Goal: Transaction & Acquisition: Purchase product/service

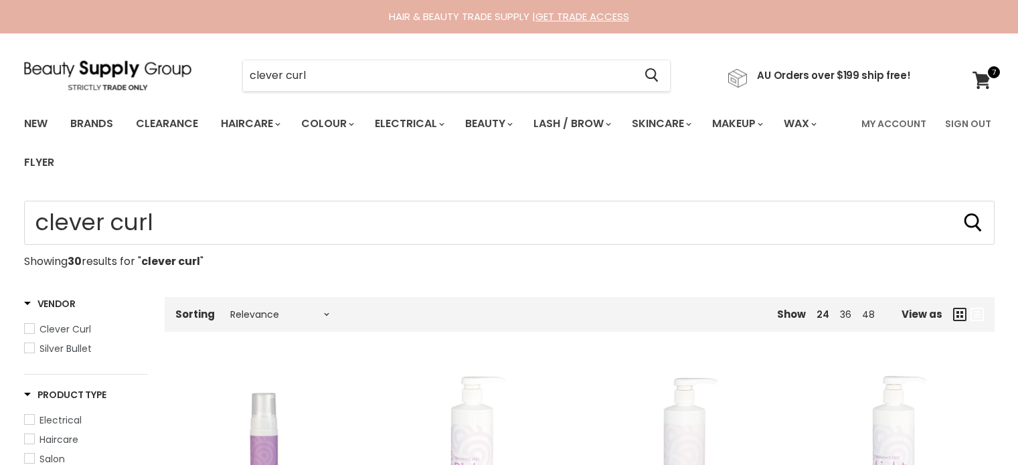
scroll to position [1356, 0]
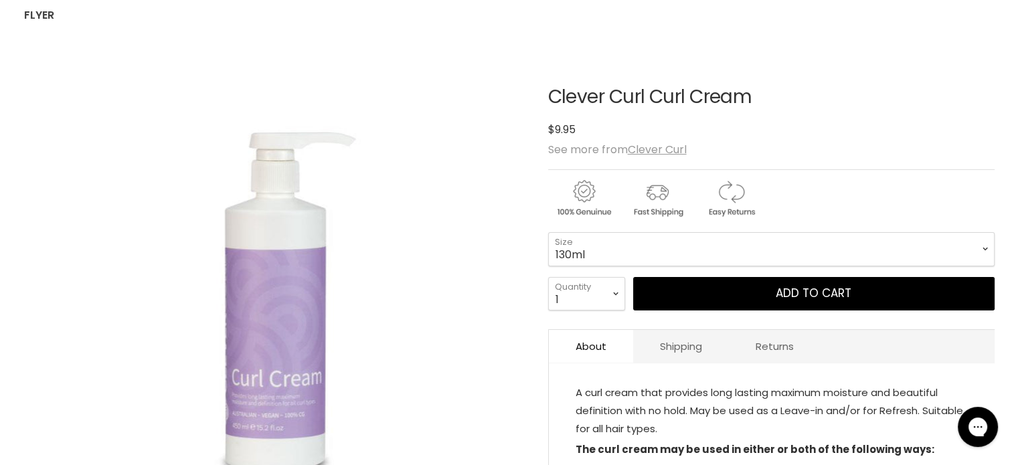
scroll to position [164, 0]
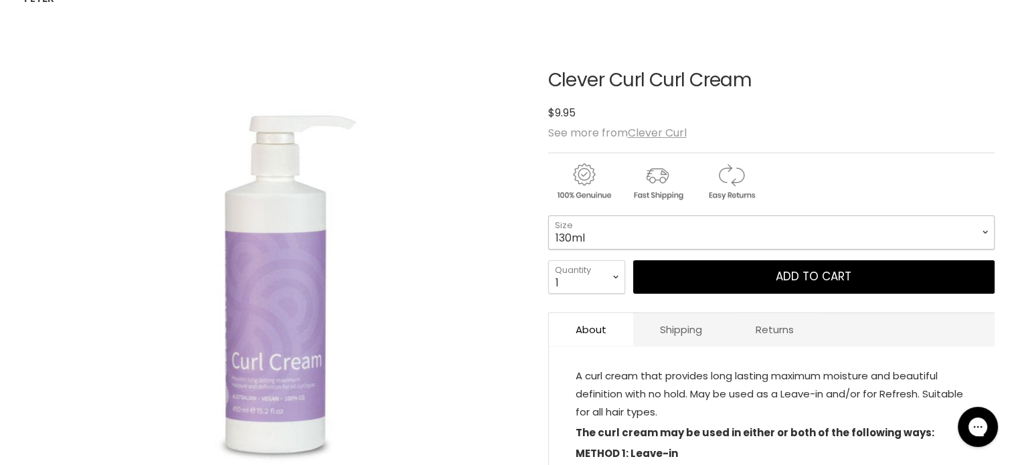
click at [985, 234] on select "130ml 450ml 1Litre" at bounding box center [771, 231] width 446 height 33
click at [548, 215] on select "130ml 450ml 1Litre" at bounding box center [771, 231] width 446 height 33
select select "450ml"
click at [608, 273] on select "1 2 3 4 5 6 7 8 9 10+" at bounding box center [586, 276] width 77 height 33
select select "8"
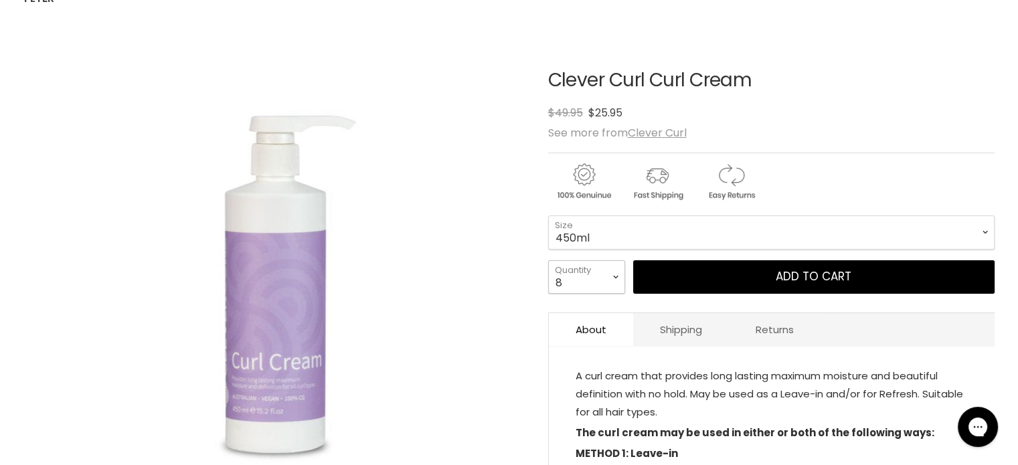
click at [548, 260] on select "1 2 3 4 5 6 7 8 9 10+" at bounding box center [586, 276] width 77 height 33
type input "8"
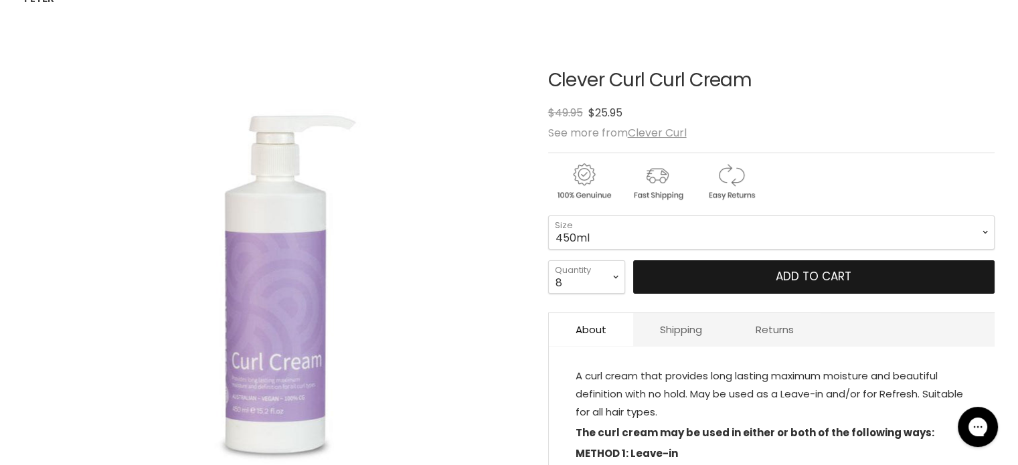
click at [804, 281] on button "Add to cart" at bounding box center [813, 276] width 361 height 33
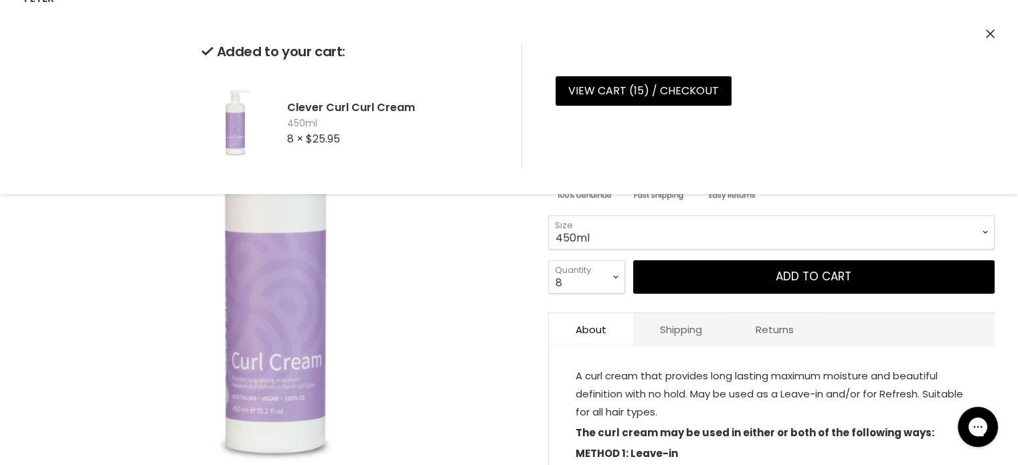
click at [989, 29] on icon "Close" at bounding box center [990, 33] width 9 height 9
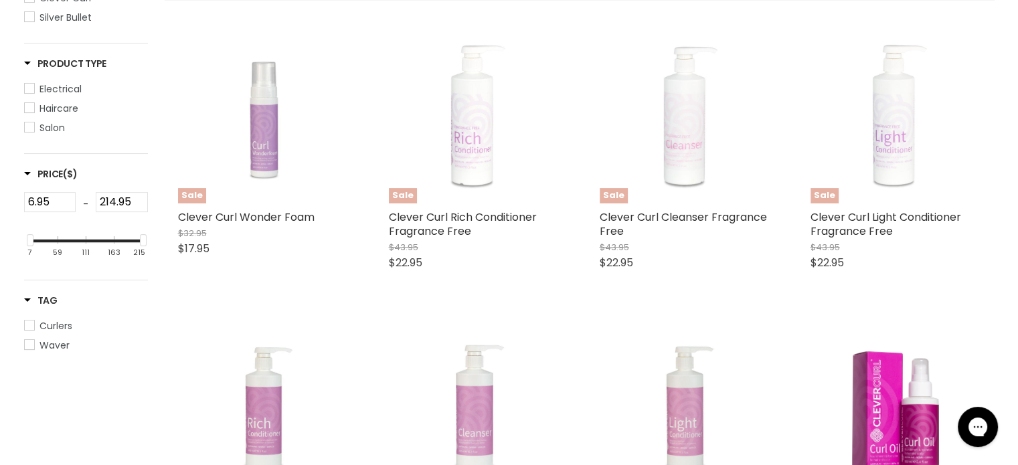
scroll to position [333, 0]
click at [265, 134] on img "Main content" at bounding box center [263, 116] width 128 height 171
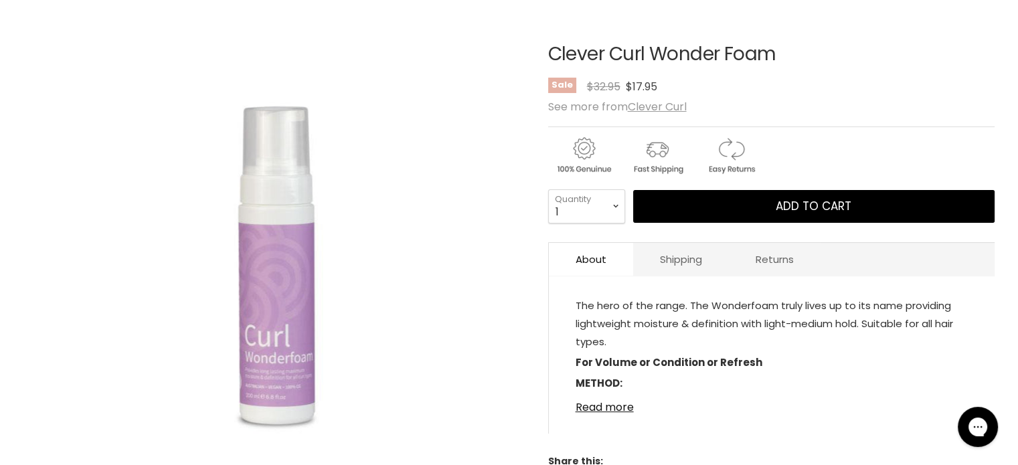
scroll to position [191, 0]
click at [612, 209] on select "1 2 3 4 5 6 7 8 9 10+" at bounding box center [586, 205] width 77 height 33
select select "8"
click at [548, 189] on select "1 2 3 4 5 6 7 8 9 10+" at bounding box center [586, 205] width 77 height 33
type input "8"
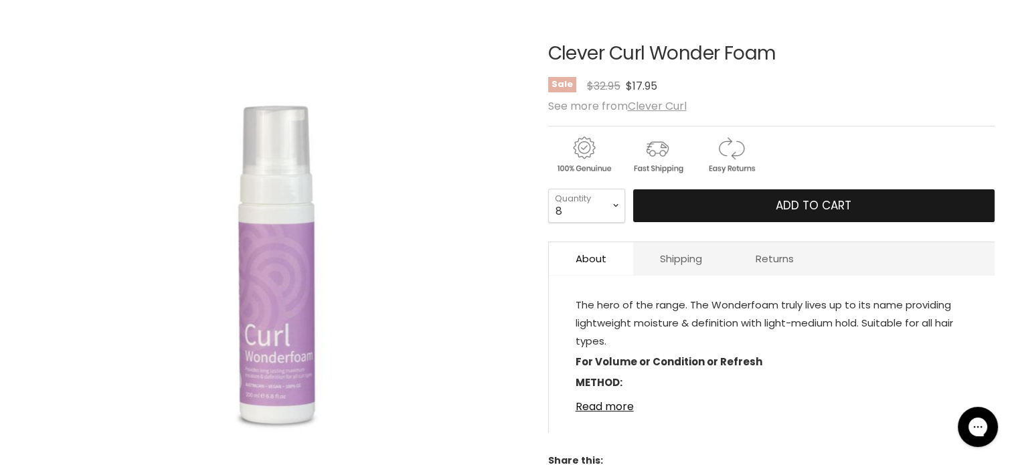
click at [830, 209] on span "Add to cart" at bounding box center [814, 205] width 76 height 16
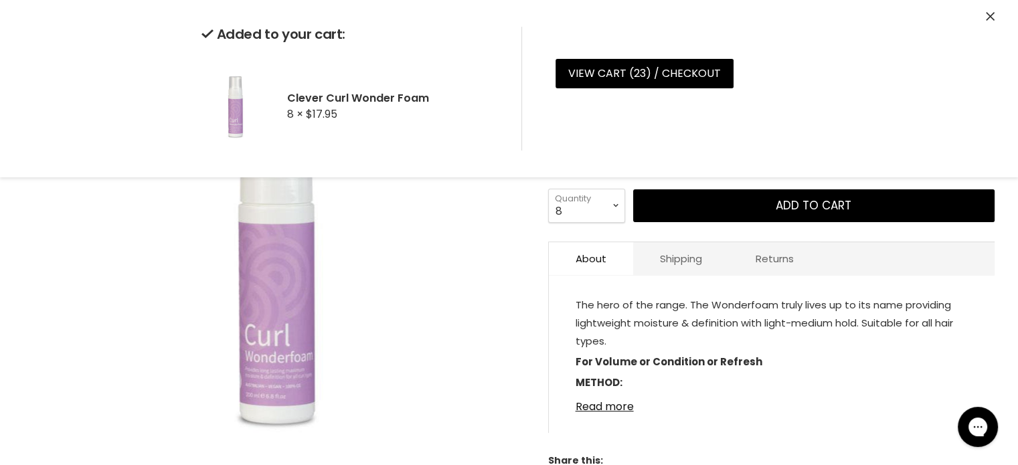
click at [990, 19] on icon "Close" at bounding box center [990, 16] width 9 height 9
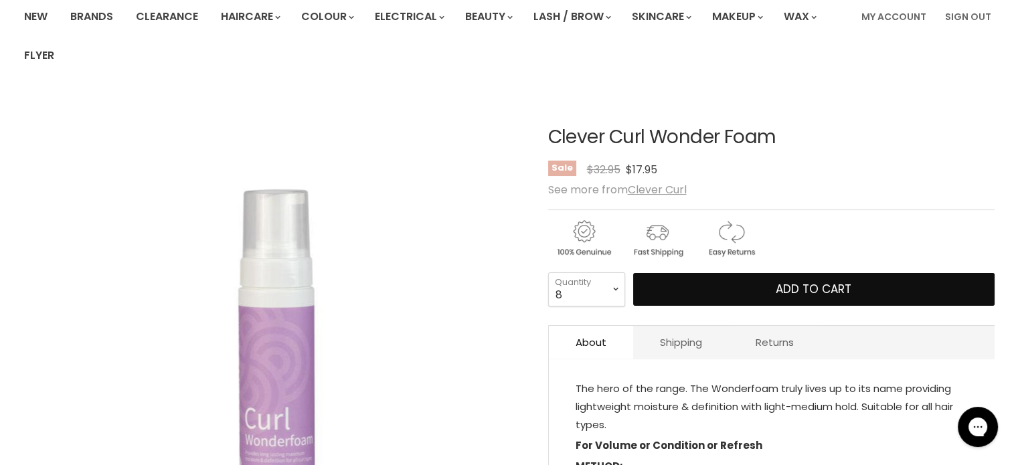
scroll to position [0, 0]
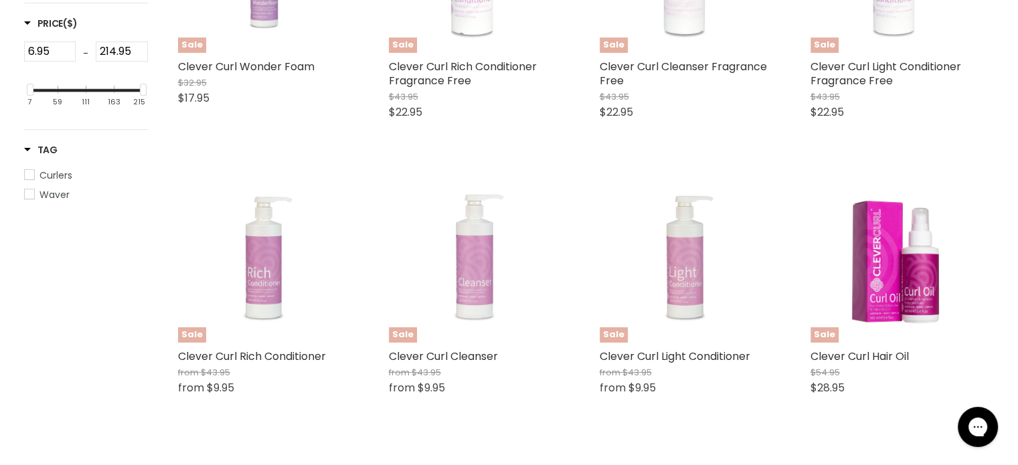
scroll to position [483, 0]
click at [264, 265] on img "Main content" at bounding box center [263, 256] width 128 height 171
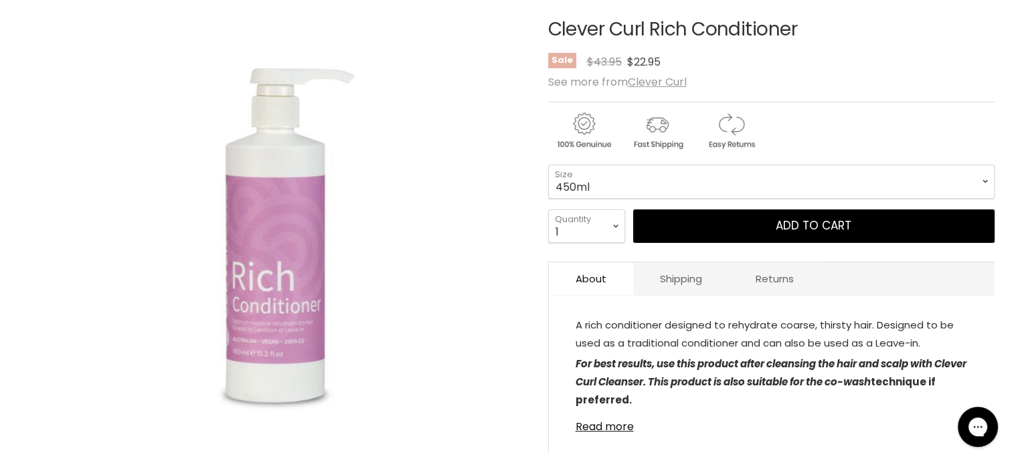
scroll to position [215, 0]
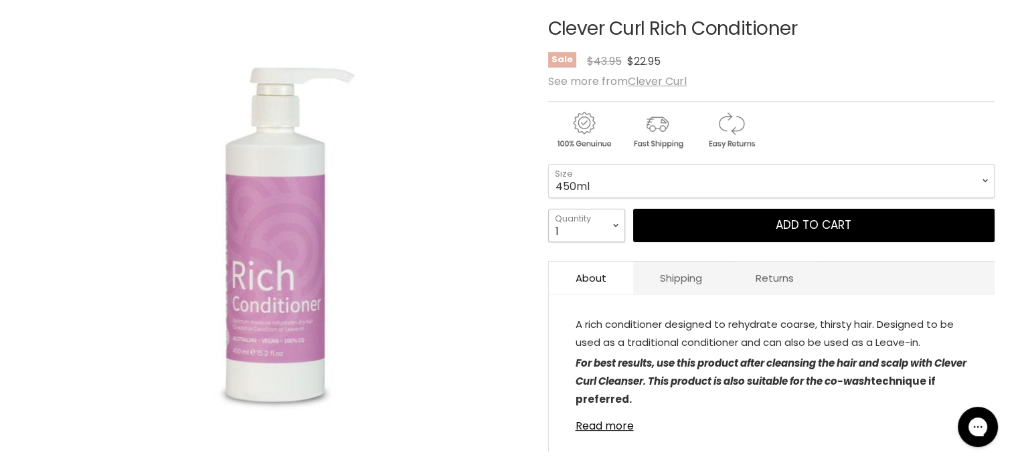
click at [616, 223] on select "1 2 3 4 5 6 7 8 9 10+" at bounding box center [586, 225] width 77 height 33
select select "8"
click at [548, 209] on select "1 2 3 4 5 6 7 8 9 10+" at bounding box center [586, 225] width 77 height 33
type input "8"
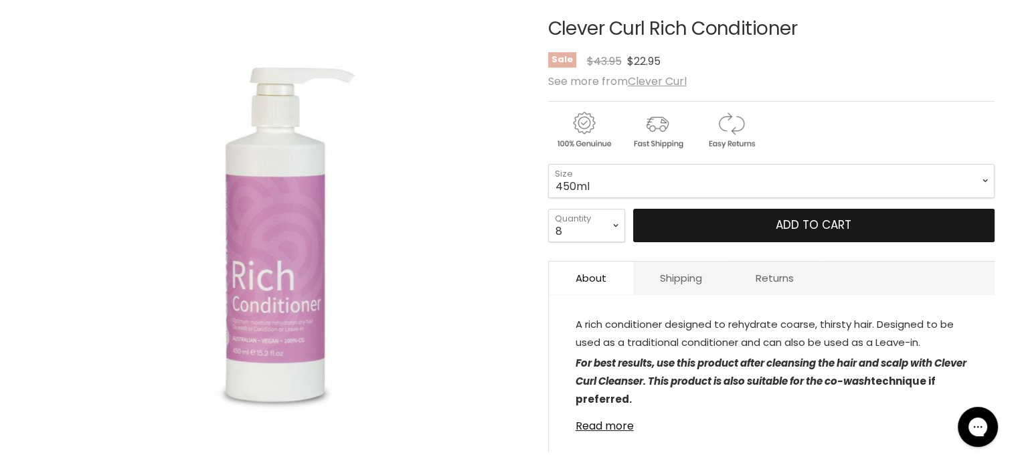
click at [797, 223] on span "Add to cart" at bounding box center [814, 225] width 76 height 16
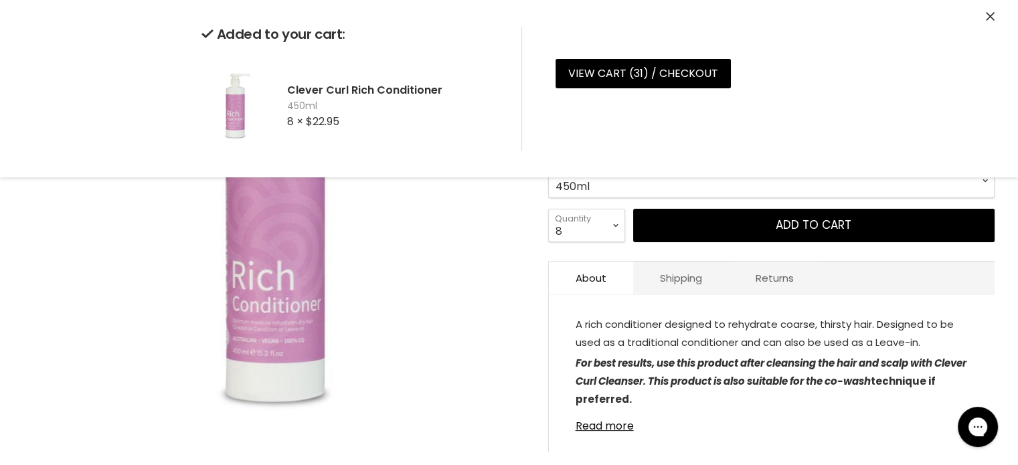
click at [993, 17] on icon "Close" at bounding box center [990, 16] width 9 height 9
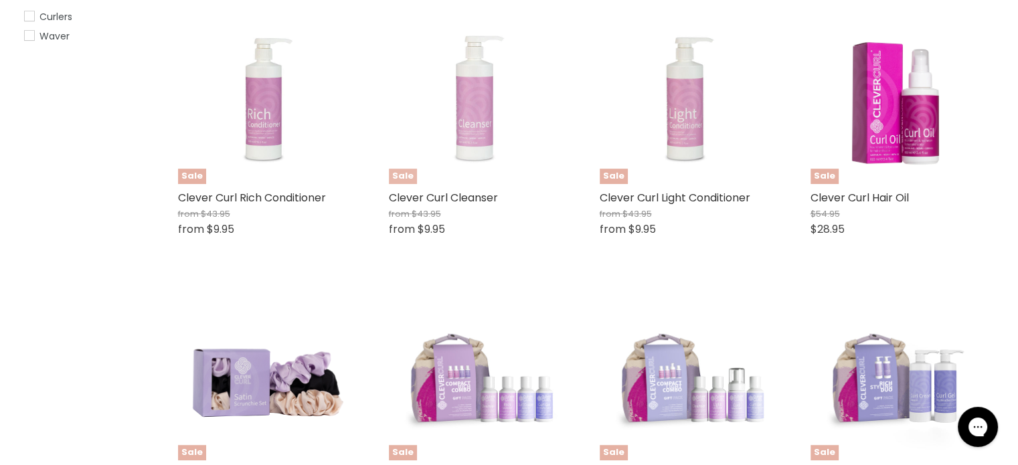
click at [482, 113] on img "Main content" at bounding box center [473, 98] width 128 height 171
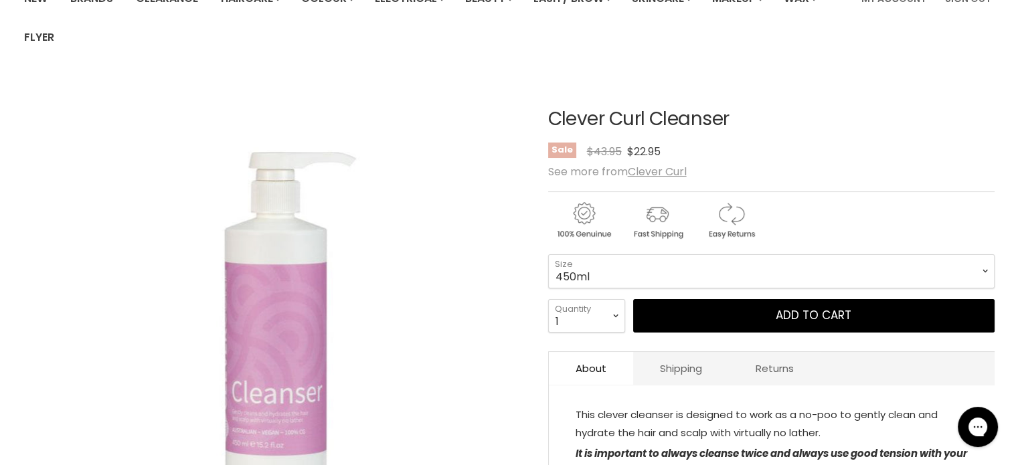
scroll to position [140, 0]
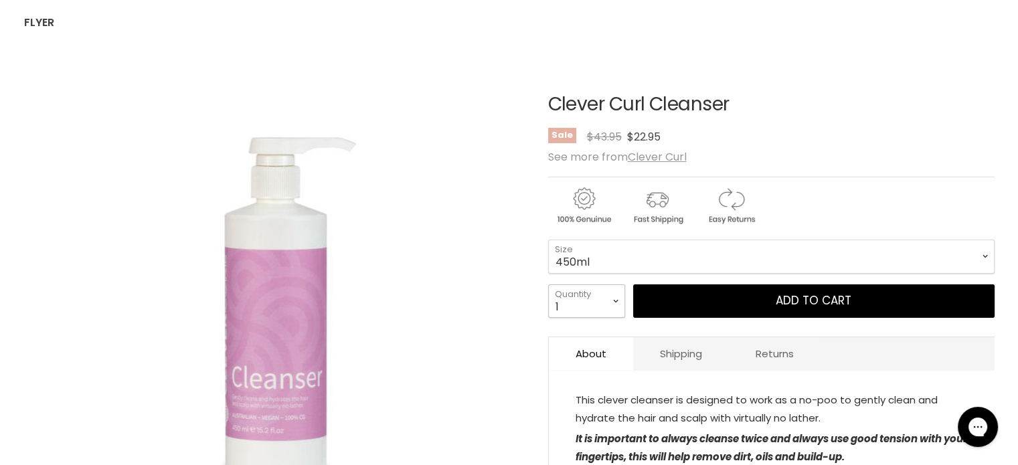
click at [610, 305] on select "1 2 3 4 5 6 7 8 9 10+" at bounding box center [586, 300] width 77 height 33
select select "10+"
click at [548, 284] on select "1 2 3 4 5 6 7 8 9 10+" at bounding box center [586, 300] width 77 height 33
type input "10"
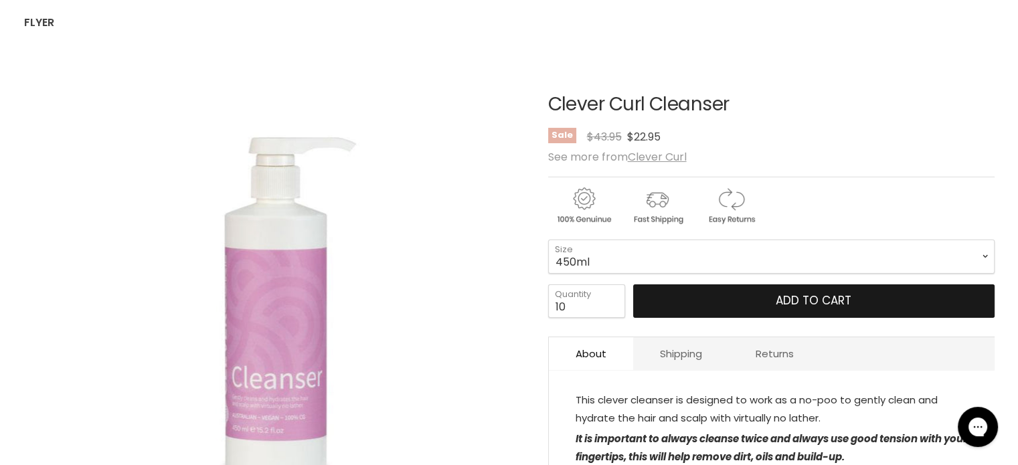
click at [810, 306] on span "Add to cart" at bounding box center [814, 300] width 76 height 16
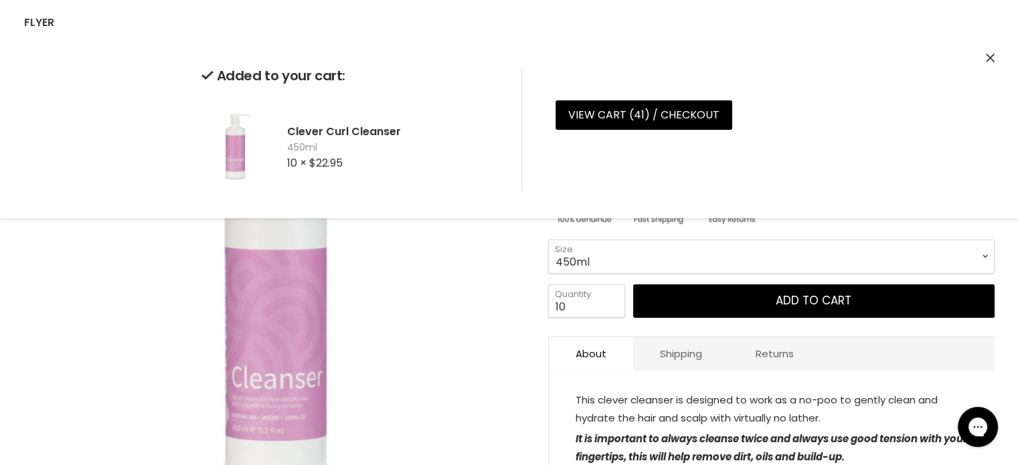
click at [989, 62] on icon "Close" at bounding box center [990, 58] width 9 height 9
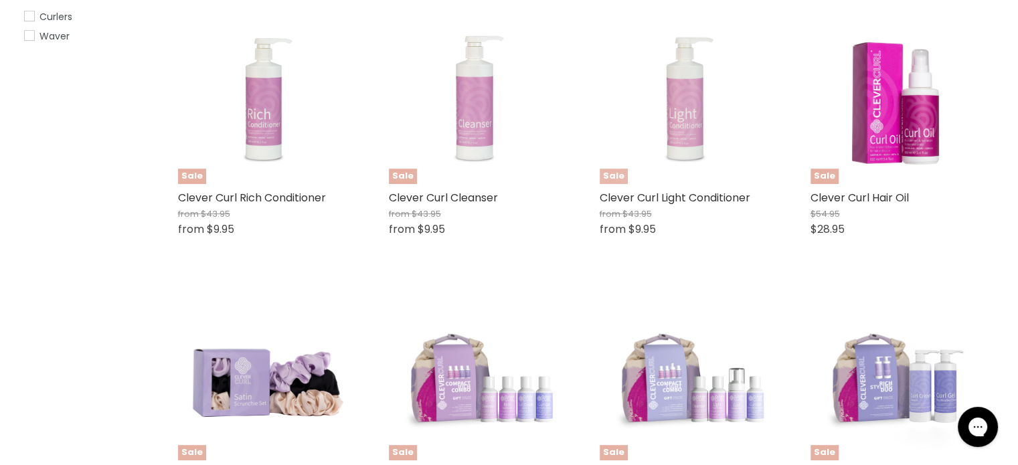
click at [693, 120] on img "Main content" at bounding box center [684, 98] width 128 height 171
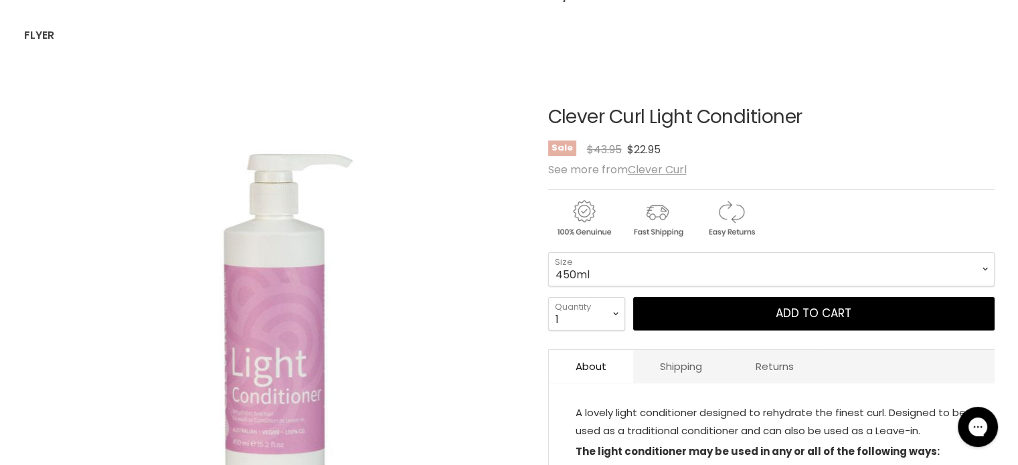
scroll to position [141, 0]
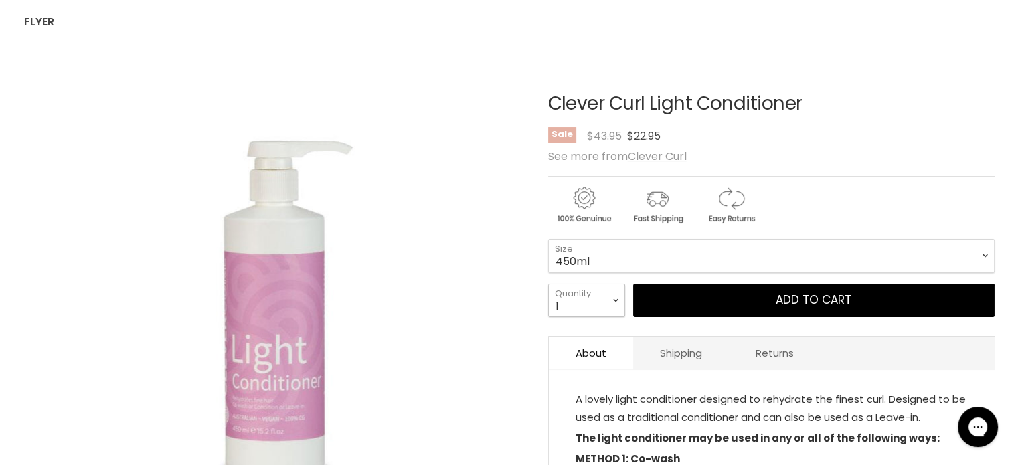
click at [600, 304] on select "1 2 3 4 5 6 7 8 9 10+" at bounding box center [586, 300] width 77 height 33
select select "8"
click at [548, 284] on select "1 2 3 4 5 6 7 8 9 10+" at bounding box center [586, 300] width 77 height 33
type input "8"
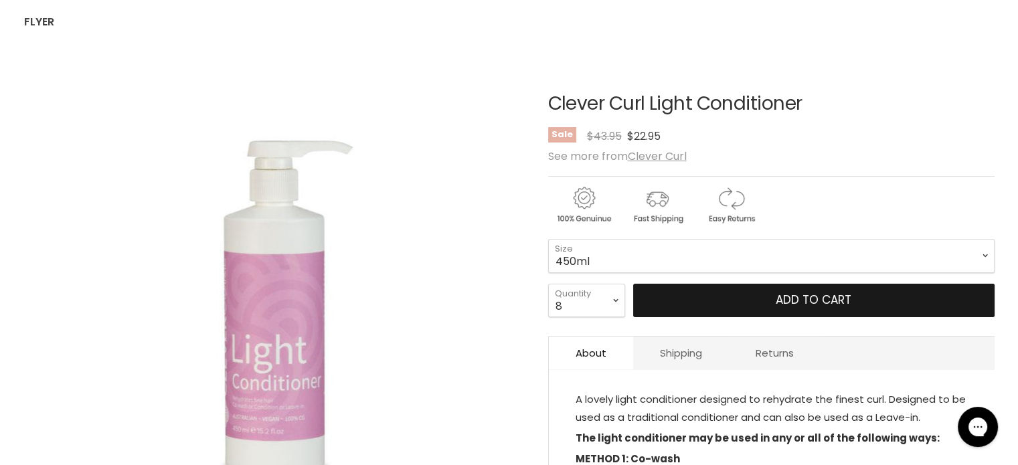
click at [749, 306] on button "Add to cart" at bounding box center [813, 300] width 361 height 33
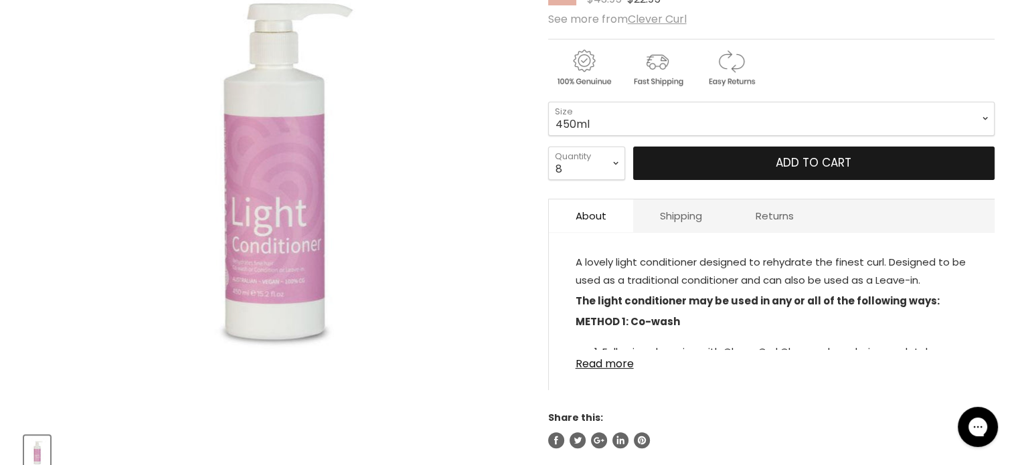
scroll to position [279, 0]
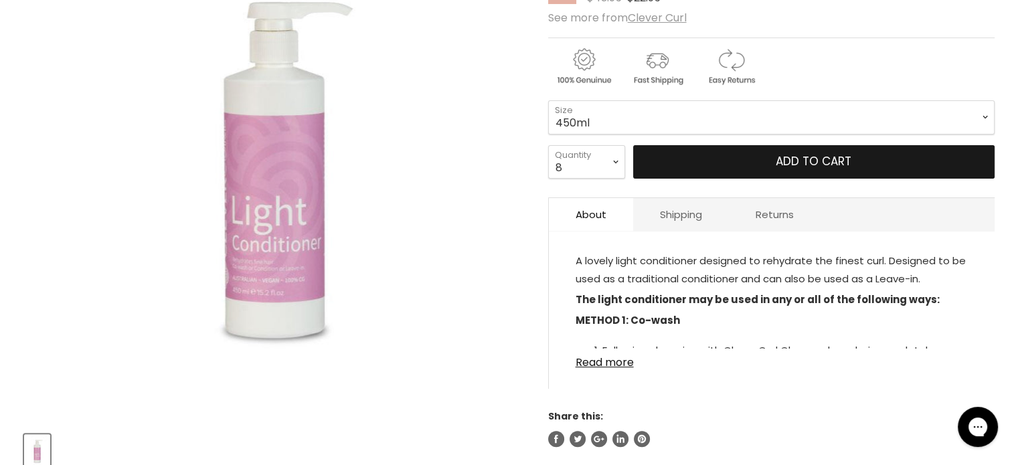
click at [838, 158] on span "Add to cart" at bounding box center [814, 161] width 76 height 16
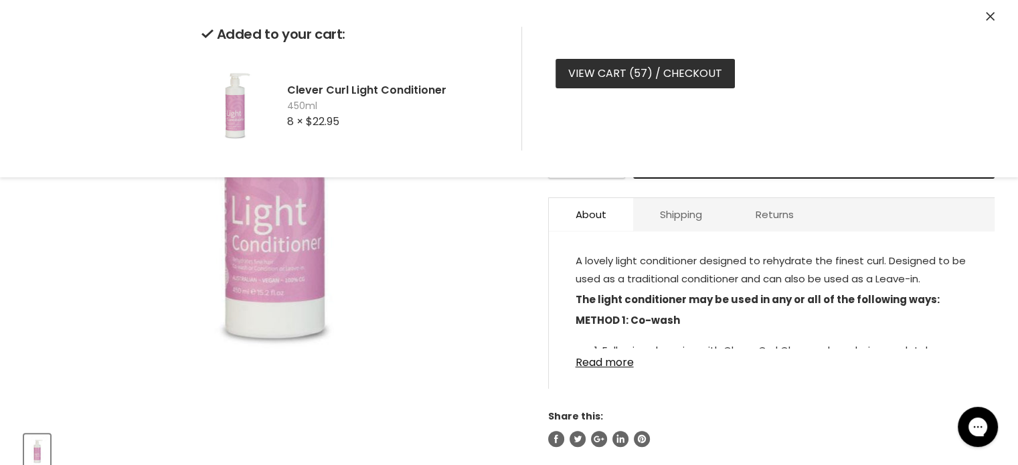
click at [672, 73] on link "View cart ( 57 ) / Checkout" at bounding box center [644, 73] width 179 height 29
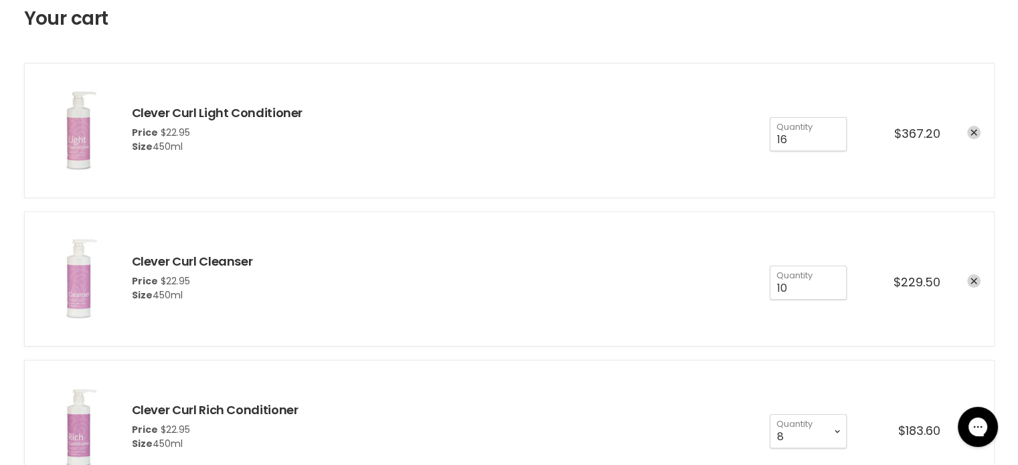
scroll to position [207, 0]
click at [788, 147] on input "16" at bounding box center [807, 134] width 77 height 33
type input "1"
type input "8"
click at [652, 282] on div "Clever Curl Cleanser Price $22.95 Size 450ml 1 2 3 4 5 6 7 8 9" at bounding box center [549, 280] width 862 height 48
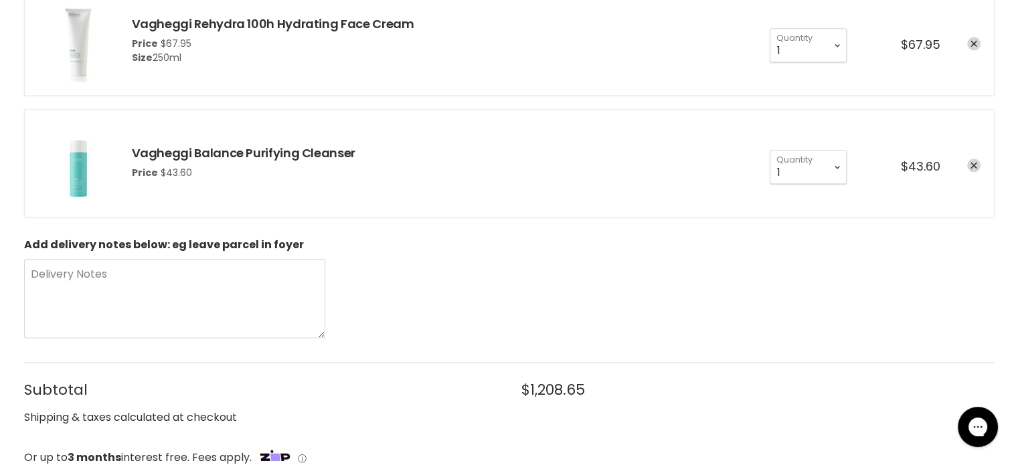
scroll to position [1639, 0]
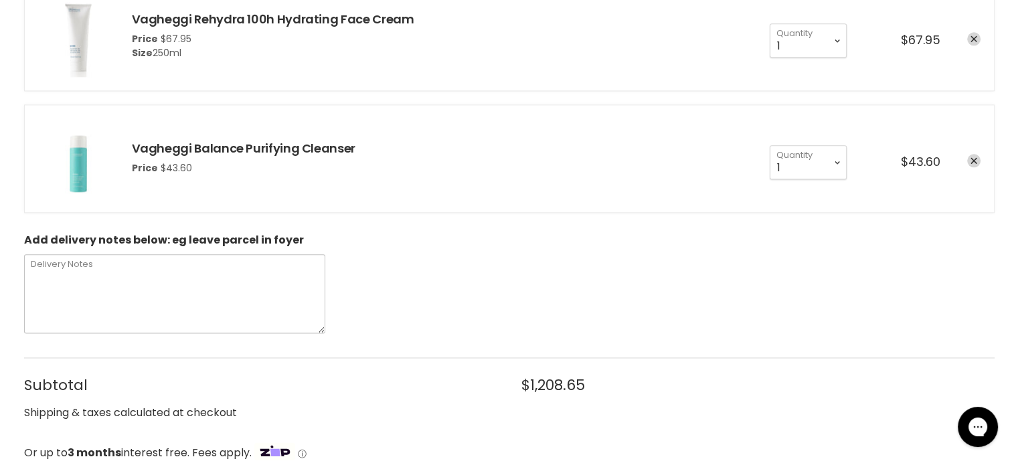
click at [56, 269] on textarea "Delivery Notes" at bounding box center [174, 293] width 301 height 79
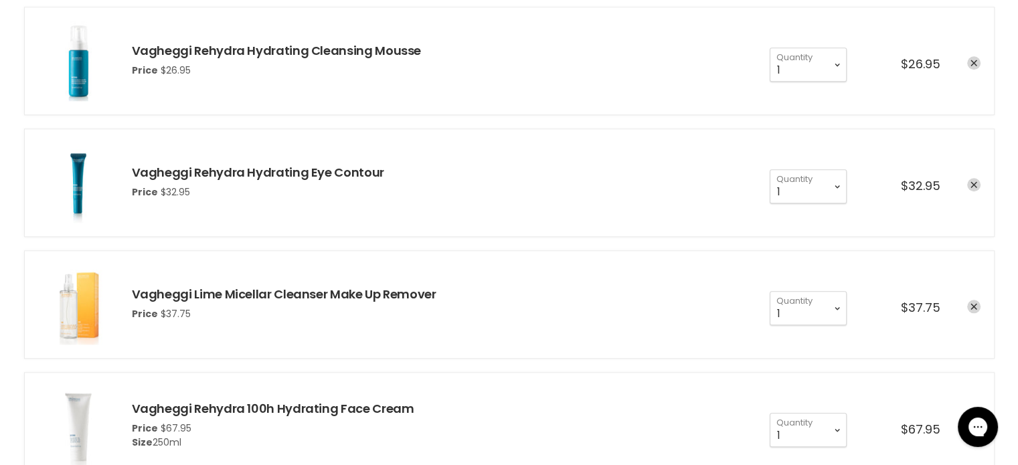
scroll to position [1249, 0]
type textarea "Closed for deliveries on Mondays"
click at [973, 62] on icon "remove Vagheggi Rehydra Hydrating Cleansing Mousse" at bounding box center [973, 64] width 7 height 7
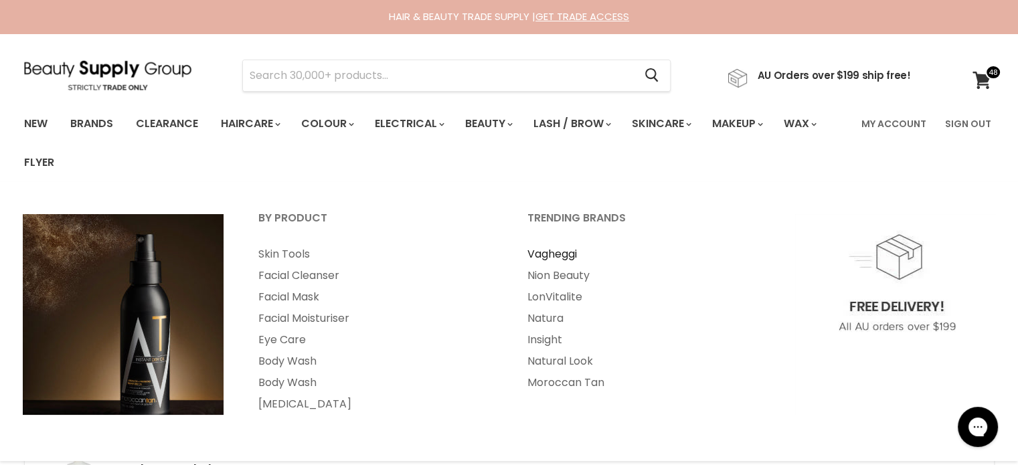
click at [559, 253] on link "Vagheggi" at bounding box center [644, 254] width 266 height 21
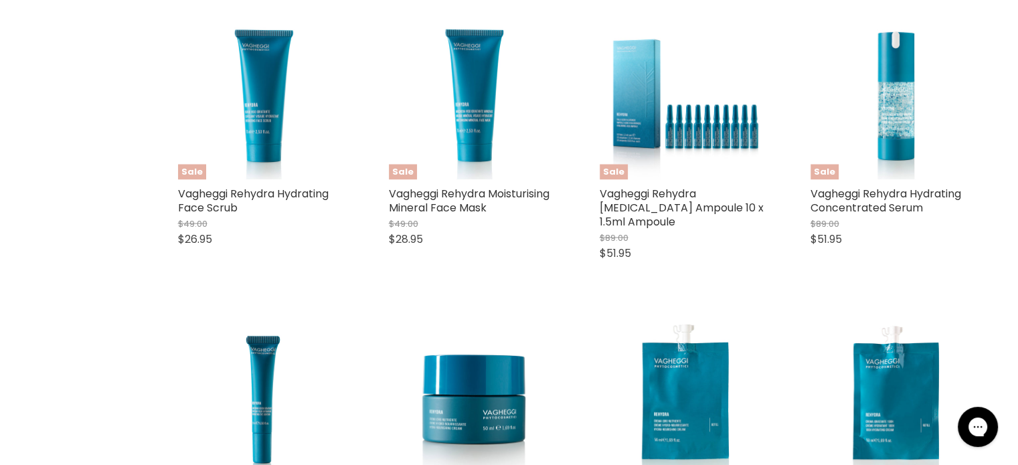
scroll to position [2527, 0]
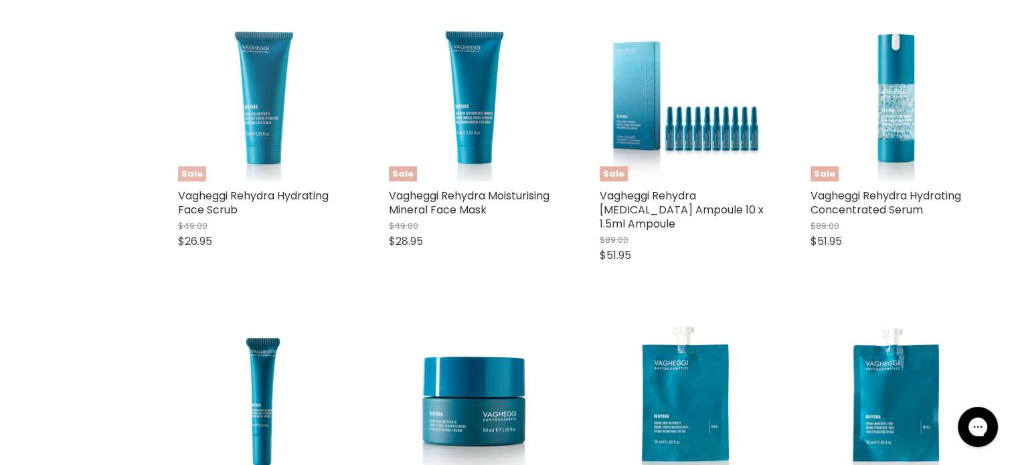
click at [266, 108] on img "Main content" at bounding box center [263, 96] width 171 height 171
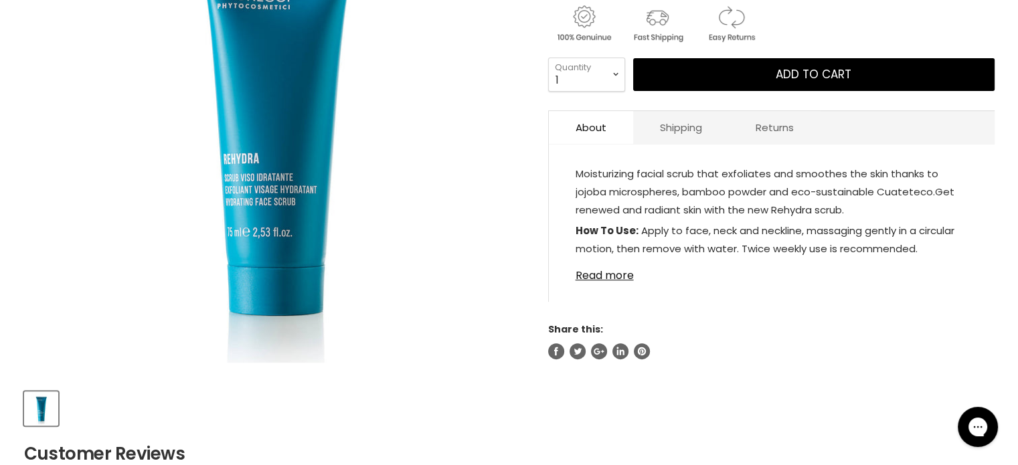
scroll to position [324, 0]
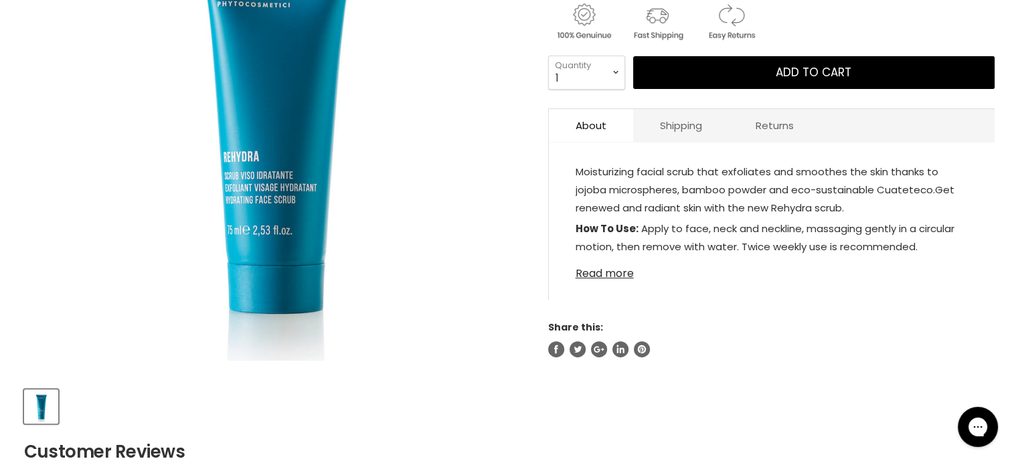
click at [610, 272] on link "Read more" at bounding box center [771, 270] width 392 height 20
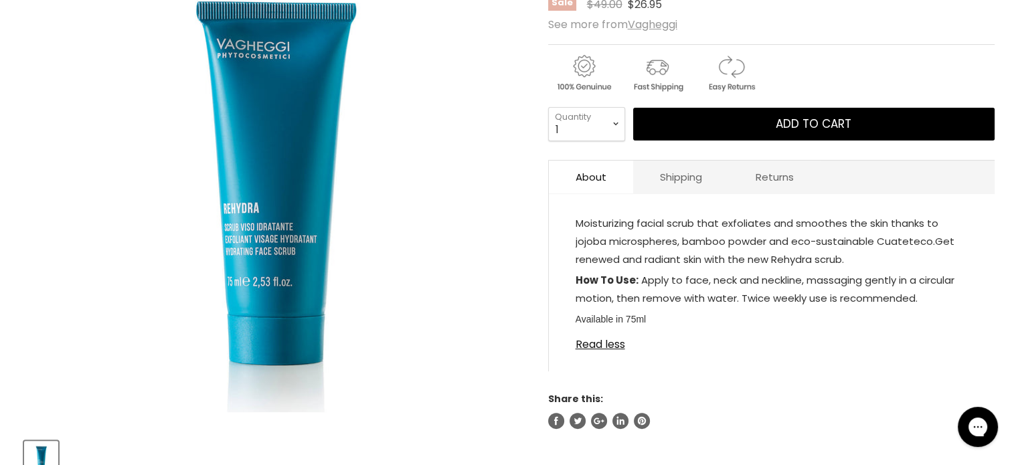
scroll to position [273, 0]
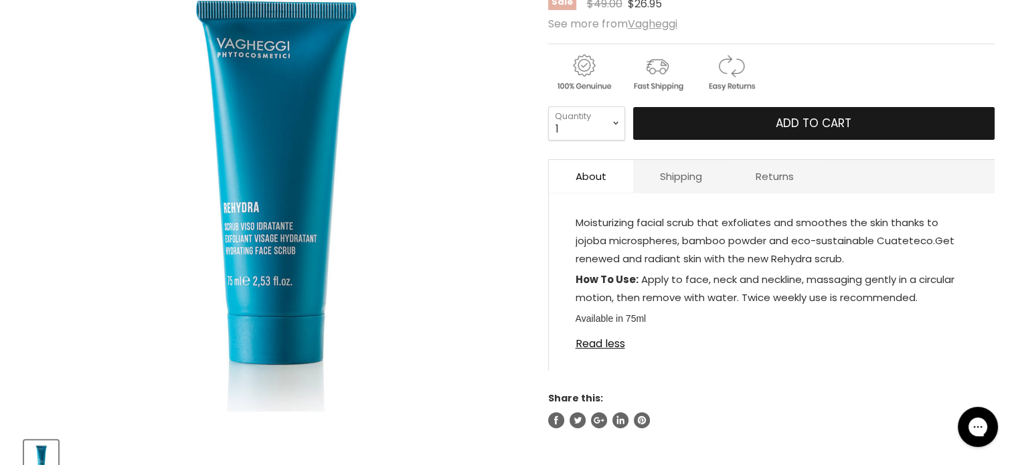
click at [802, 122] on span "Add to cart" at bounding box center [814, 123] width 76 height 16
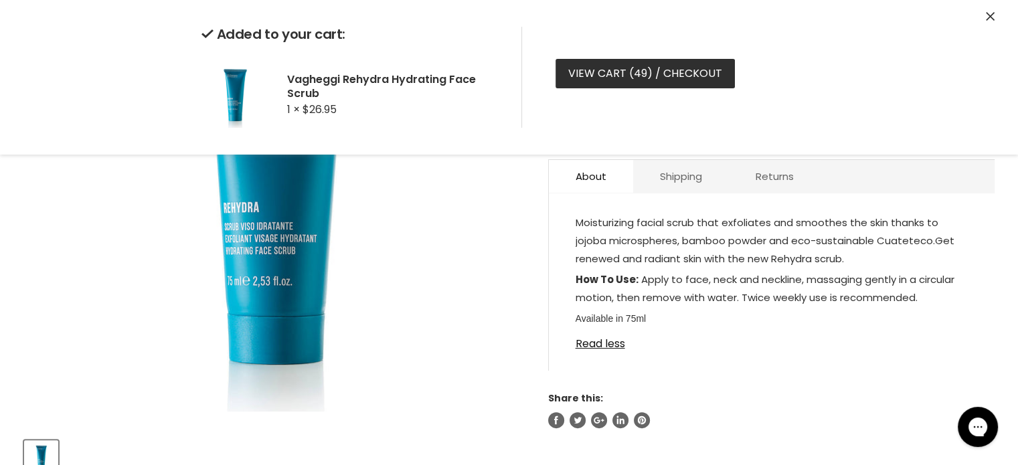
click at [690, 76] on link "View cart ( 49 ) / Checkout" at bounding box center [644, 73] width 179 height 29
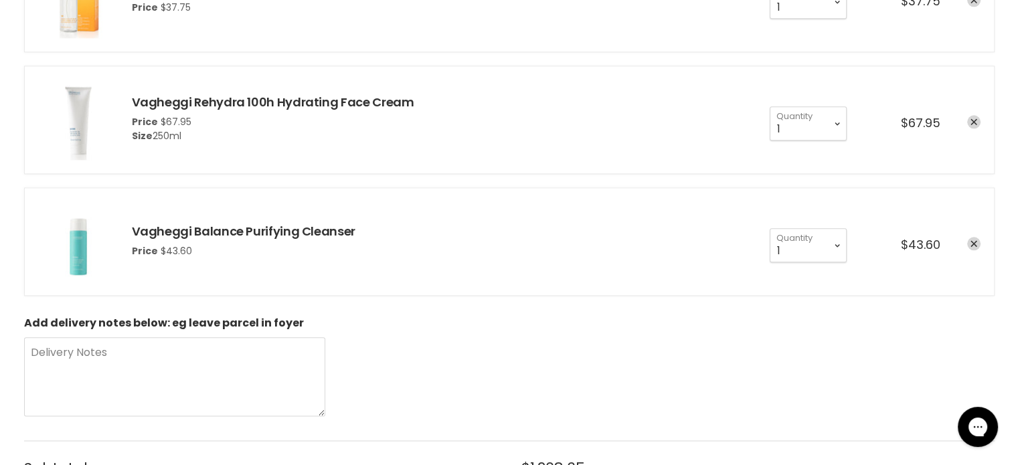
scroll to position [1557, 0]
click at [54, 357] on textarea "Delivery Notes" at bounding box center [174, 376] width 301 height 79
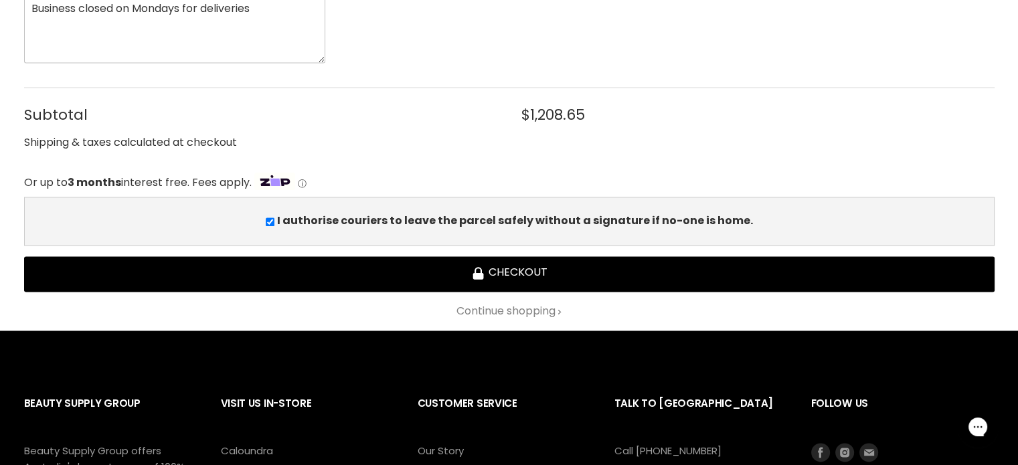
scroll to position [1910, 0]
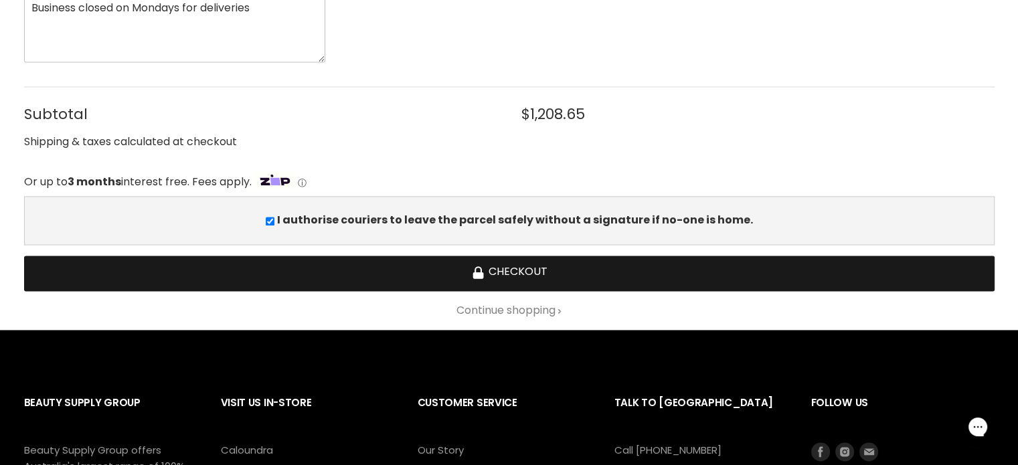
type textarea "Business closed on Mondays for deliveries"
click at [549, 276] on button "Checkout" at bounding box center [509, 273] width 970 height 35
